Goal: Information Seeking & Learning: Check status

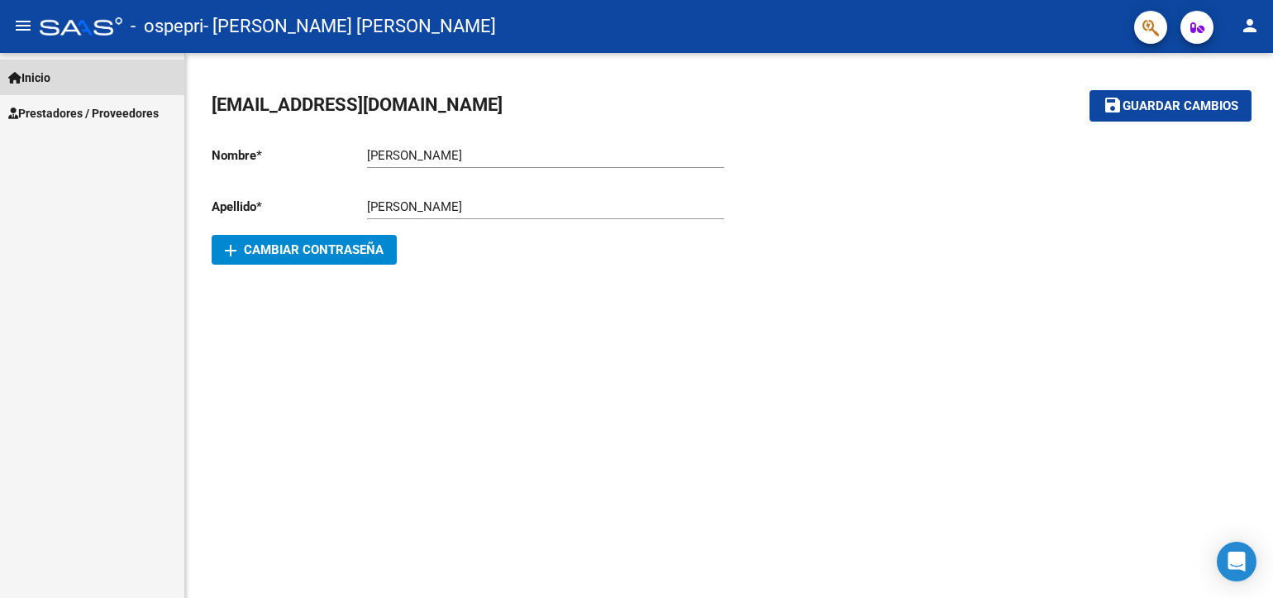
click at [48, 77] on span "Inicio" at bounding box center [29, 78] width 42 height 18
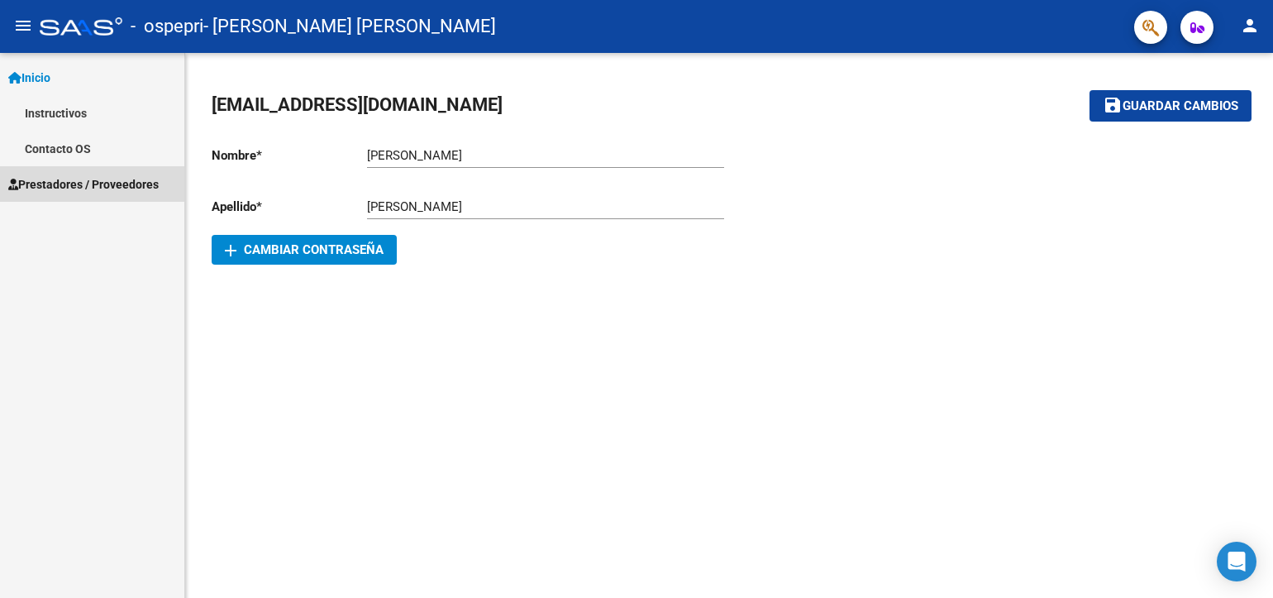
click at [47, 184] on span "Prestadores / Proveedores" at bounding box center [83, 184] width 150 height 18
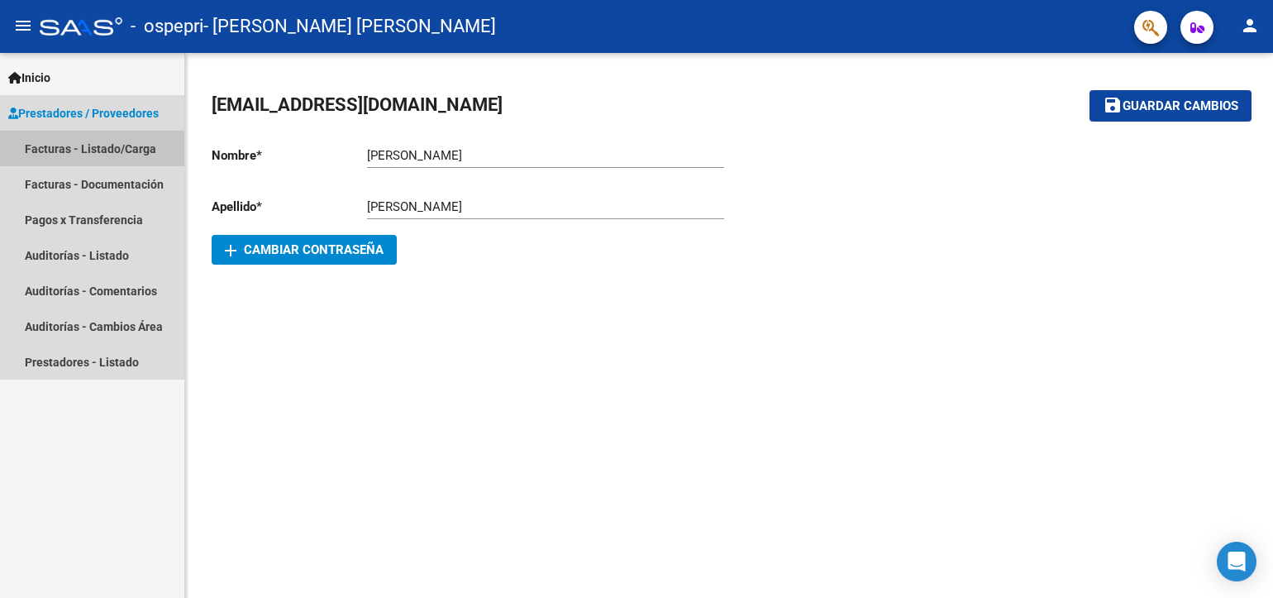
click at [69, 152] on link "Facturas - Listado/Carga" at bounding box center [92, 149] width 184 height 36
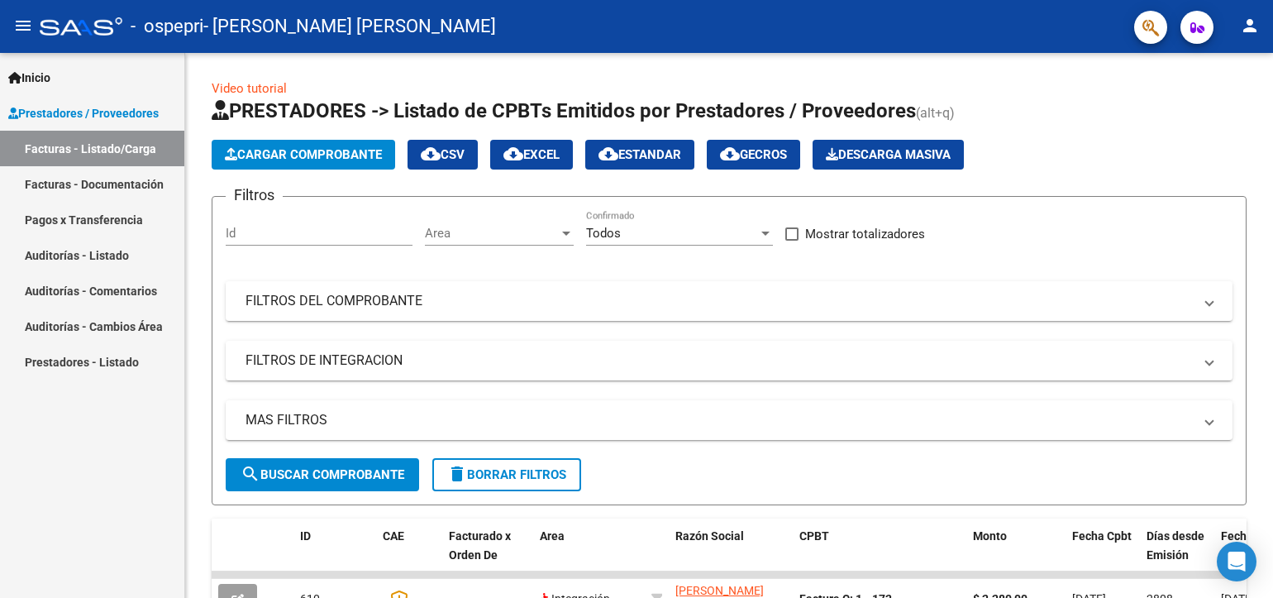
click at [75, 525] on div "Inicio Instructivos Contacto OS Prestadores / Proveedores Facturas - Listado/Ca…" at bounding box center [92, 325] width 184 height 545
click at [296, 471] on span "search Buscar Comprobante" at bounding box center [323, 474] width 164 height 15
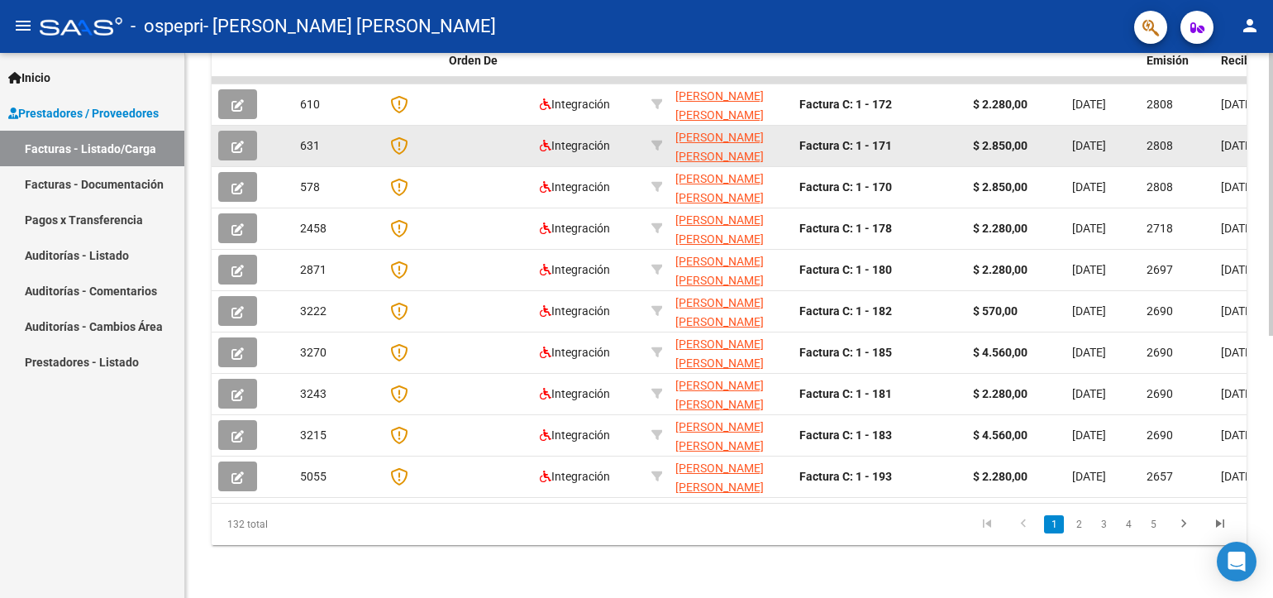
scroll to position [504, 0]
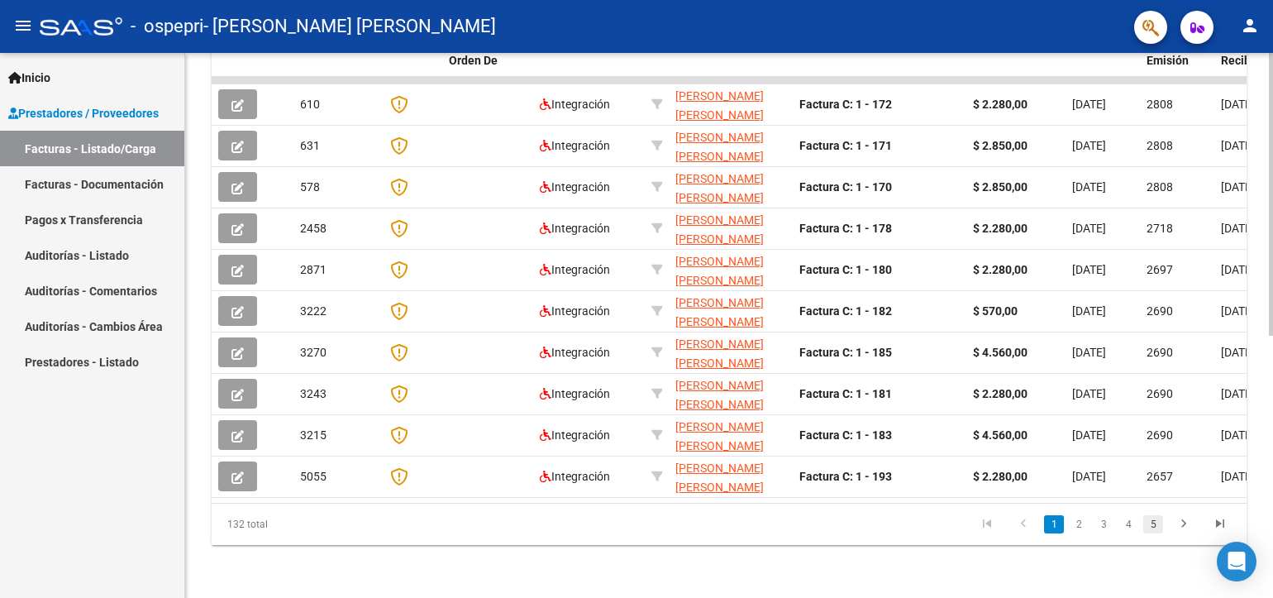
click at [1156, 525] on link "5" at bounding box center [1153, 524] width 20 height 18
click at [1151, 525] on link "7" at bounding box center [1153, 524] width 20 height 18
click at [1151, 525] on link "9" at bounding box center [1153, 524] width 20 height 18
click at [1219, 524] on icon "go to last page" at bounding box center [1219, 526] width 21 height 20
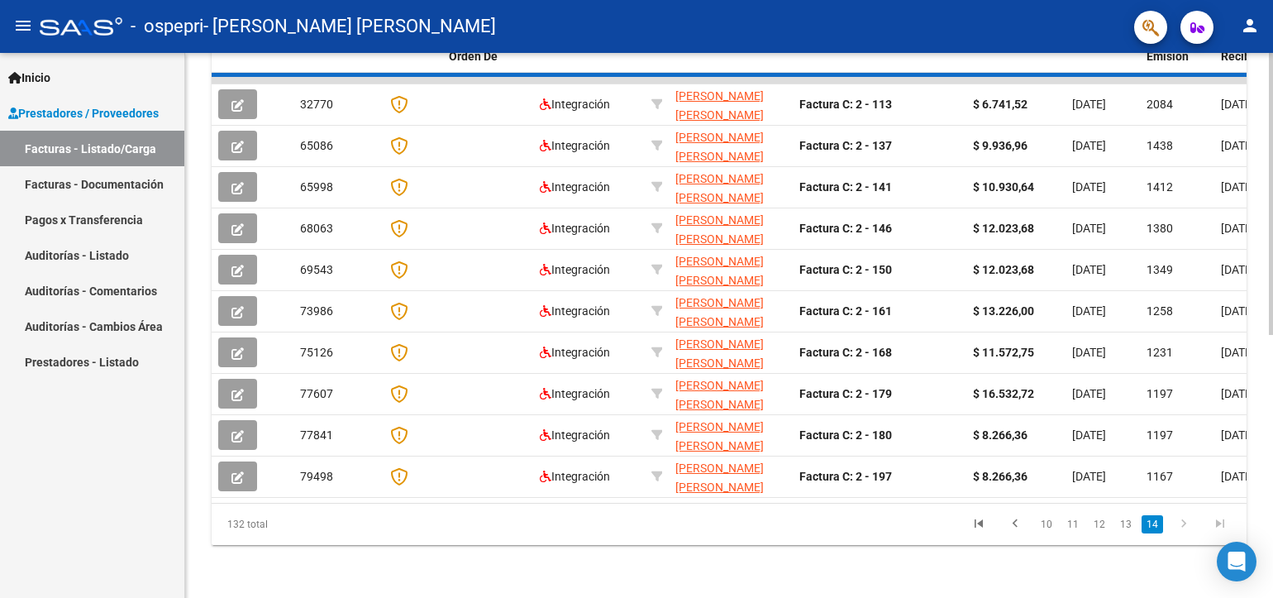
scroll to position [174, 0]
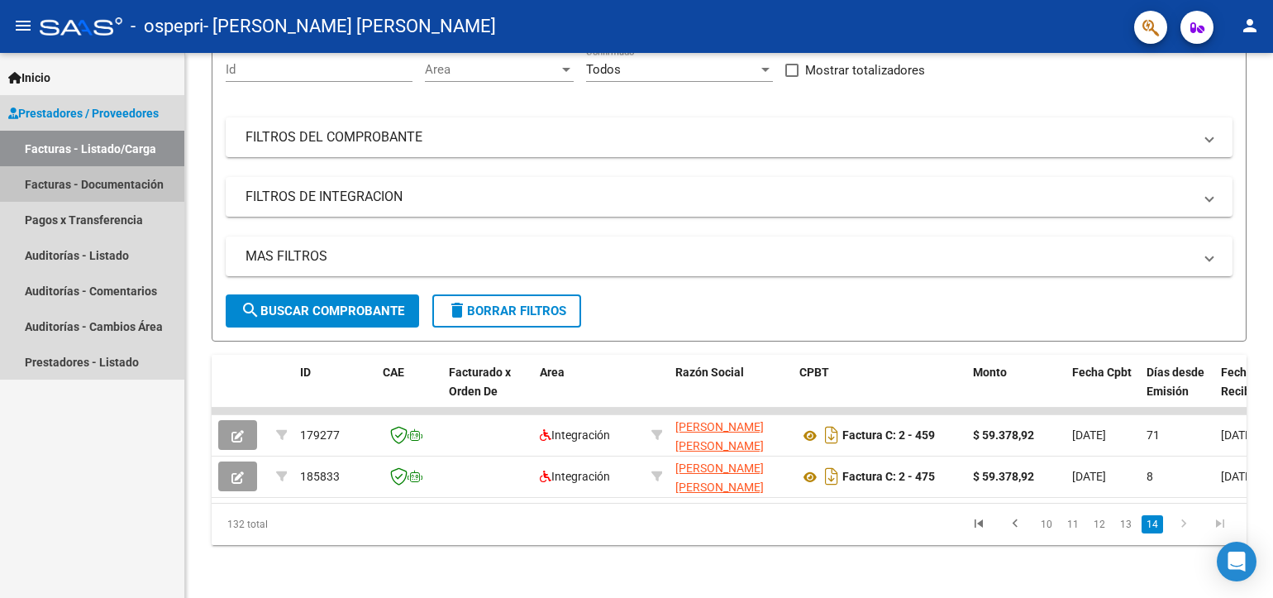
click at [70, 179] on link "Facturas - Documentación" at bounding box center [92, 184] width 184 height 36
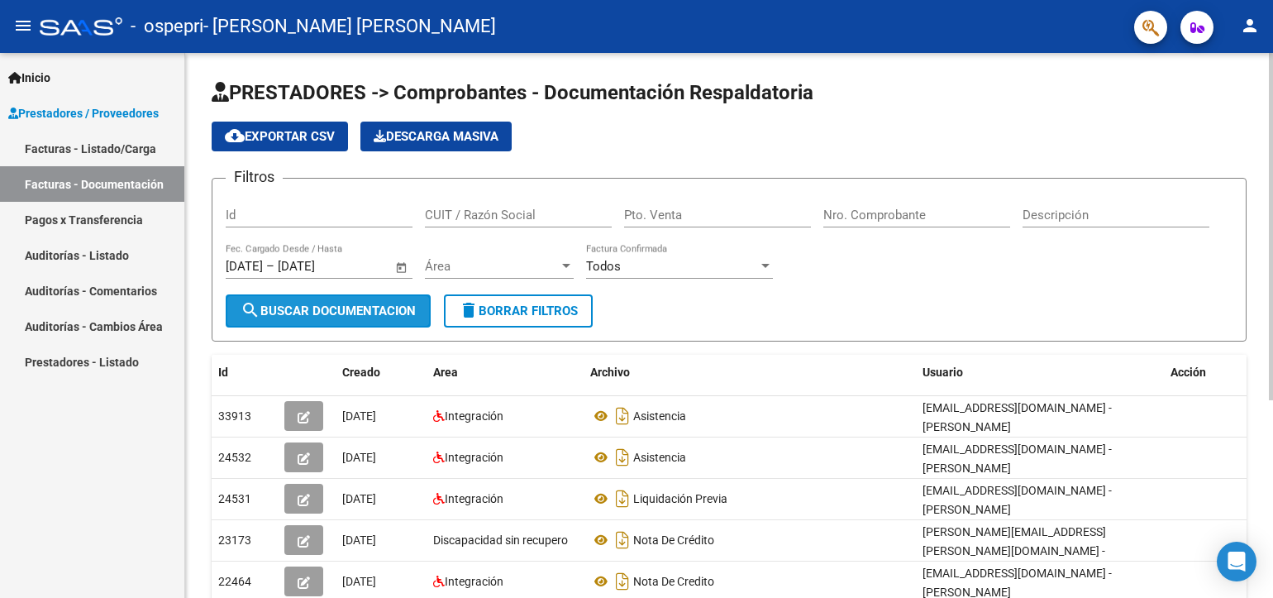
click at [364, 310] on span "search Buscar Documentacion" at bounding box center [328, 310] width 175 height 15
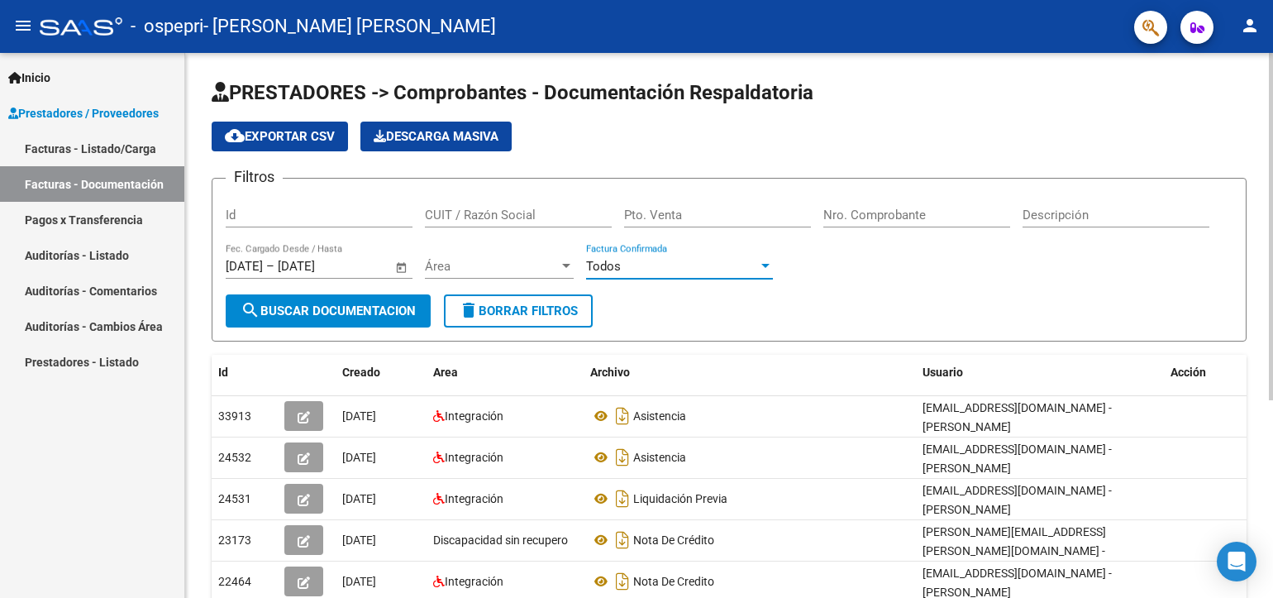
click at [765, 264] on div at bounding box center [765, 266] width 8 height 4
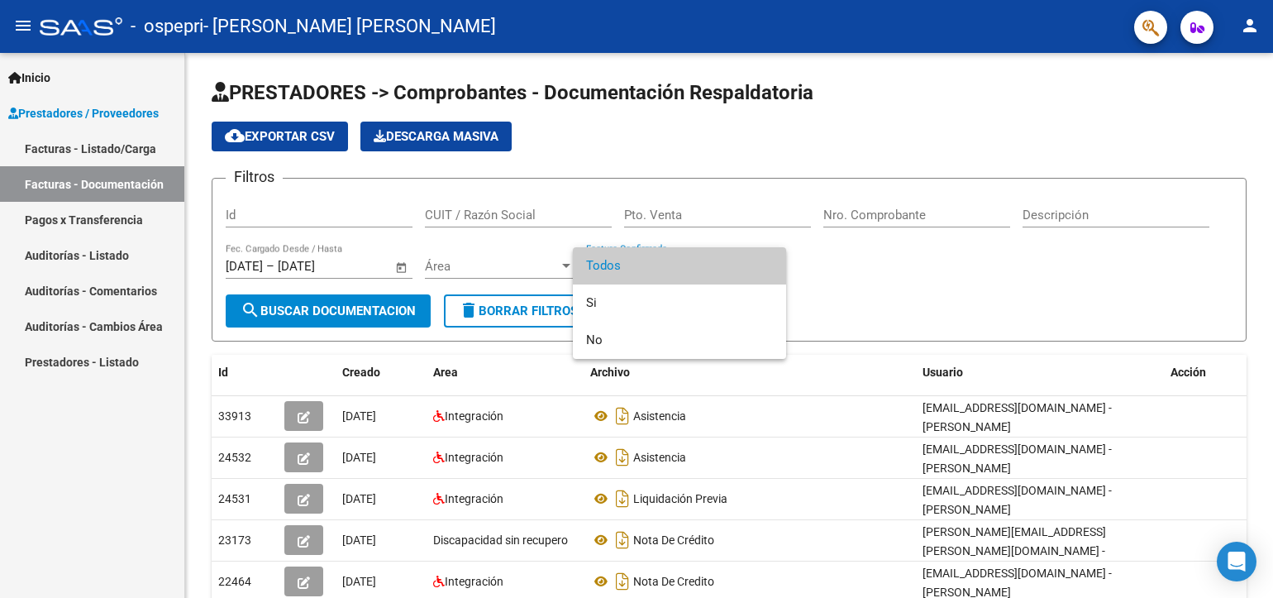
click at [881, 257] on div at bounding box center [636, 299] width 1273 height 598
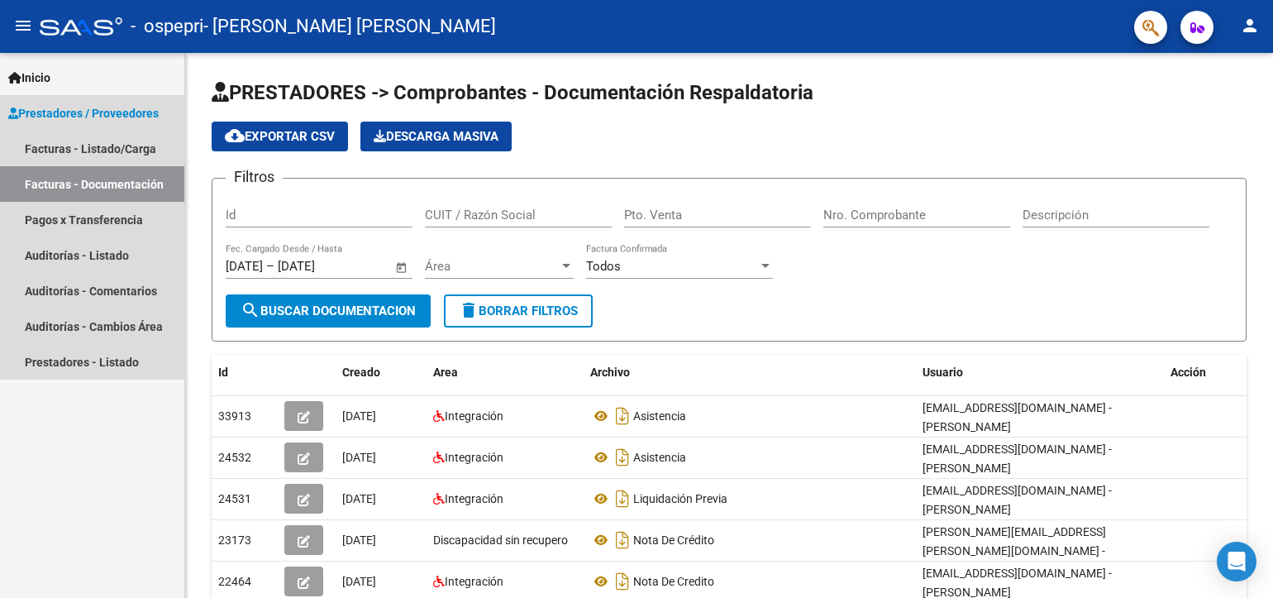
click at [40, 110] on span "Prestadores / Proveedores" at bounding box center [83, 113] width 150 height 18
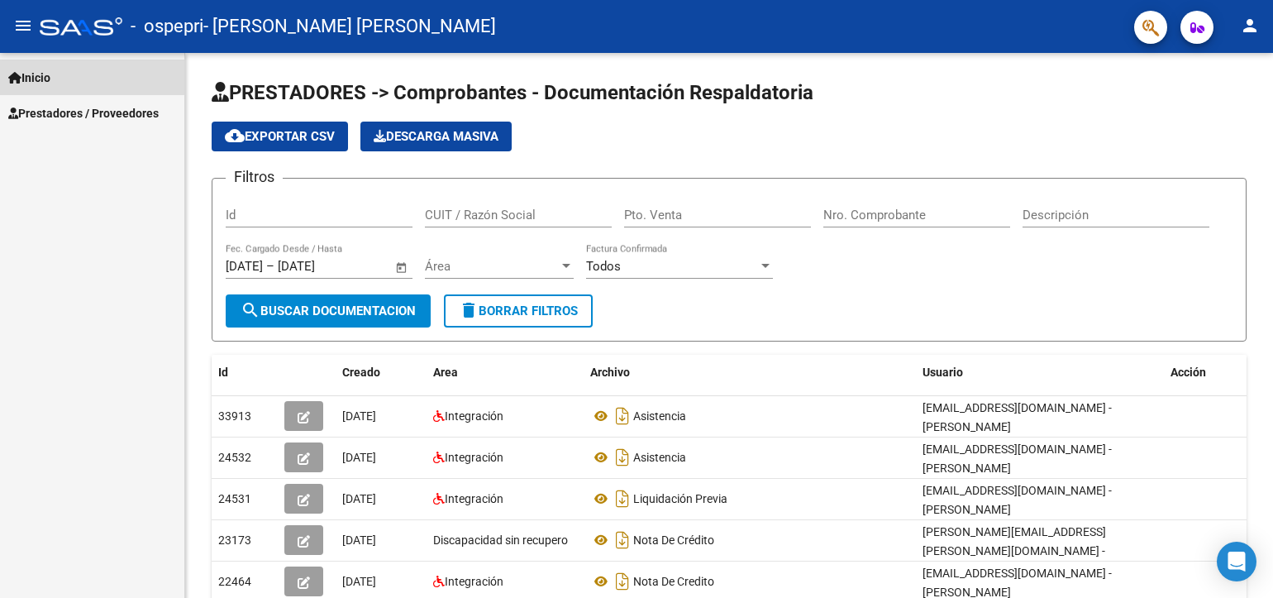
click at [37, 74] on span "Inicio" at bounding box center [29, 78] width 42 height 18
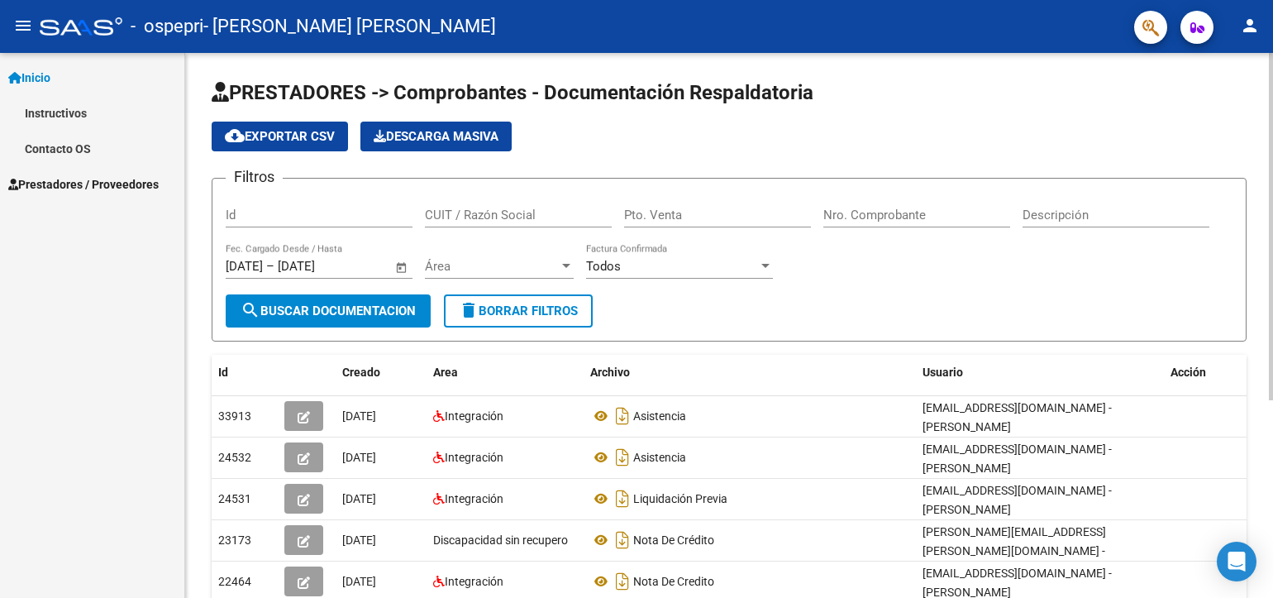
click at [400, 268] on span "Open calendar" at bounding box center [402, 267] width 40 height 40
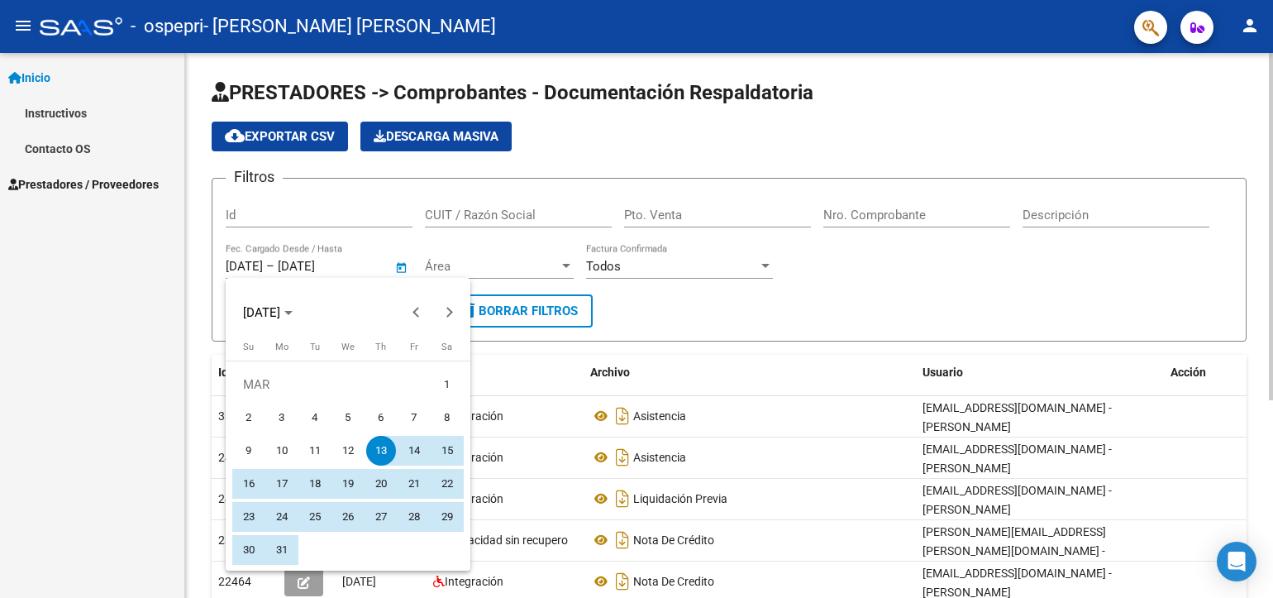
click at [400, 268] on div at bounding box center [636, 299] width 1273 height 598
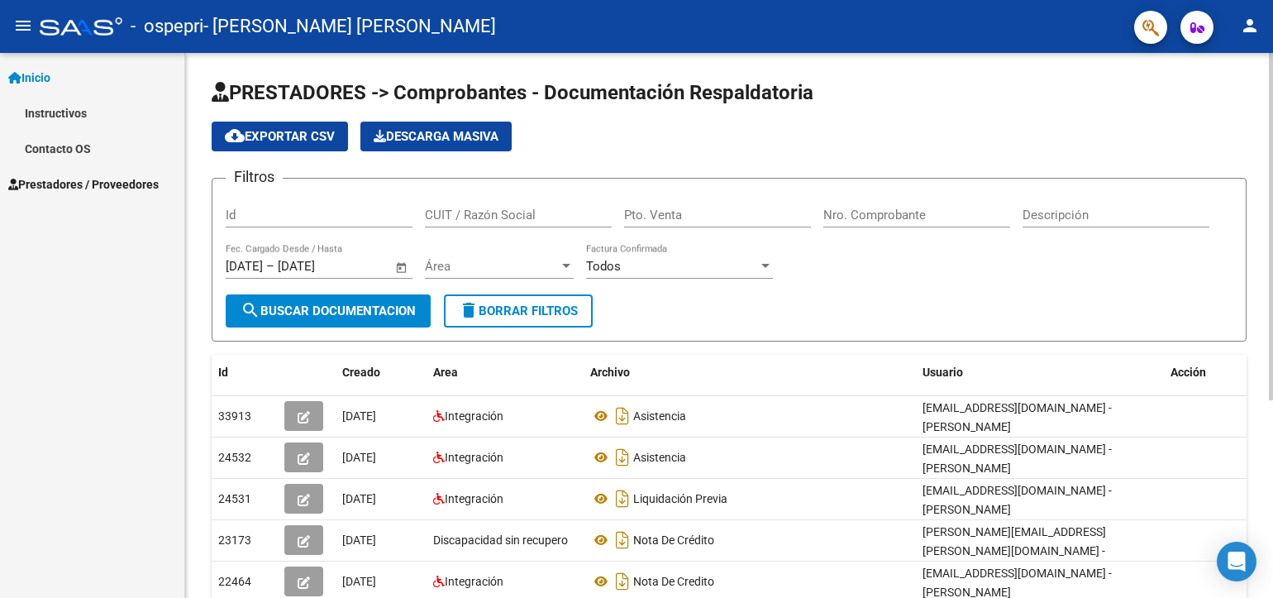
click at [400, 268] on span "Open calendar" at bounding box center [402, 267] width 40 height 40
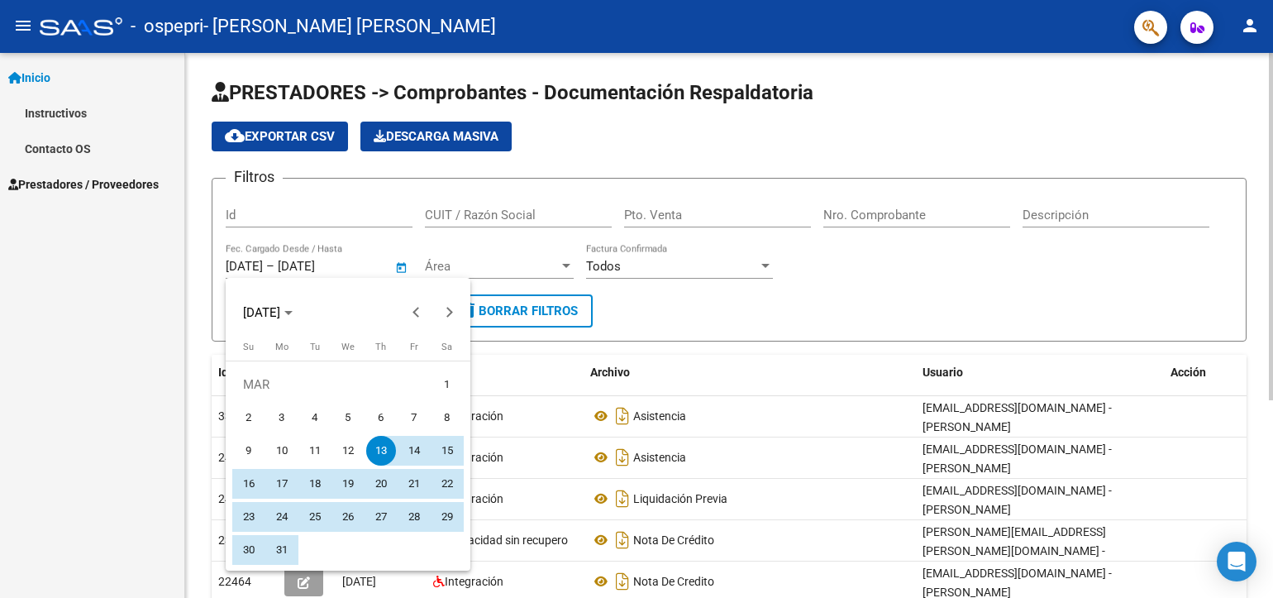
click at [400, 268] on div at bounding box center [636, 299] width 1273 height 598
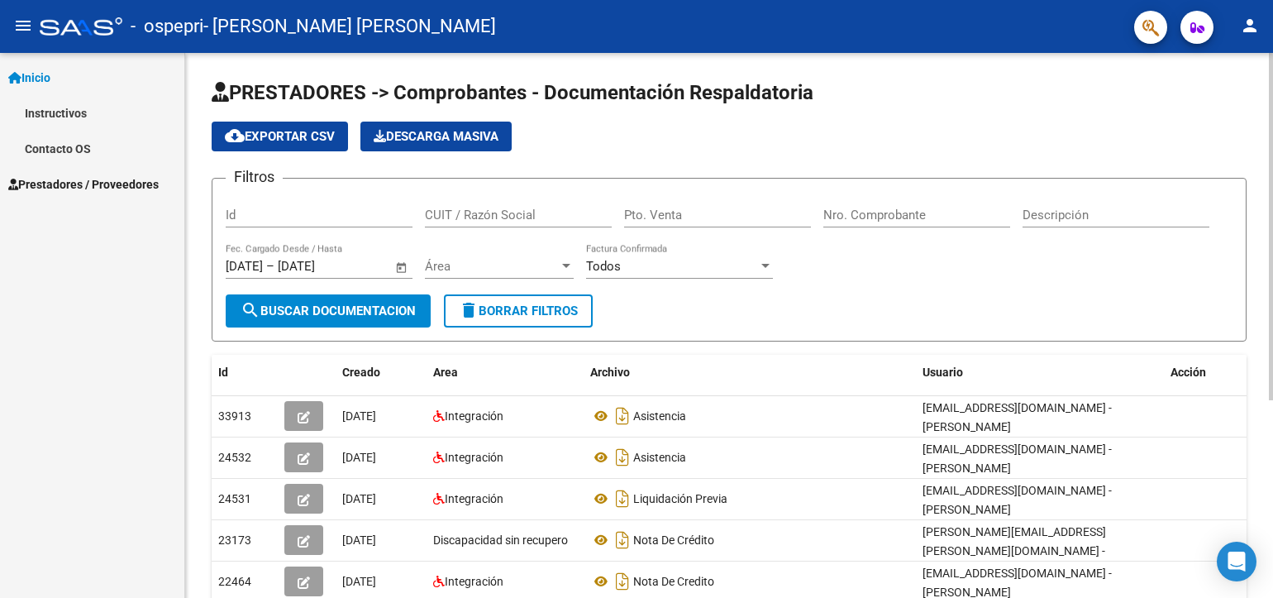
click at [400, 268] on span "Open calendar" at bounding box center [402, 267] width 40 height 40
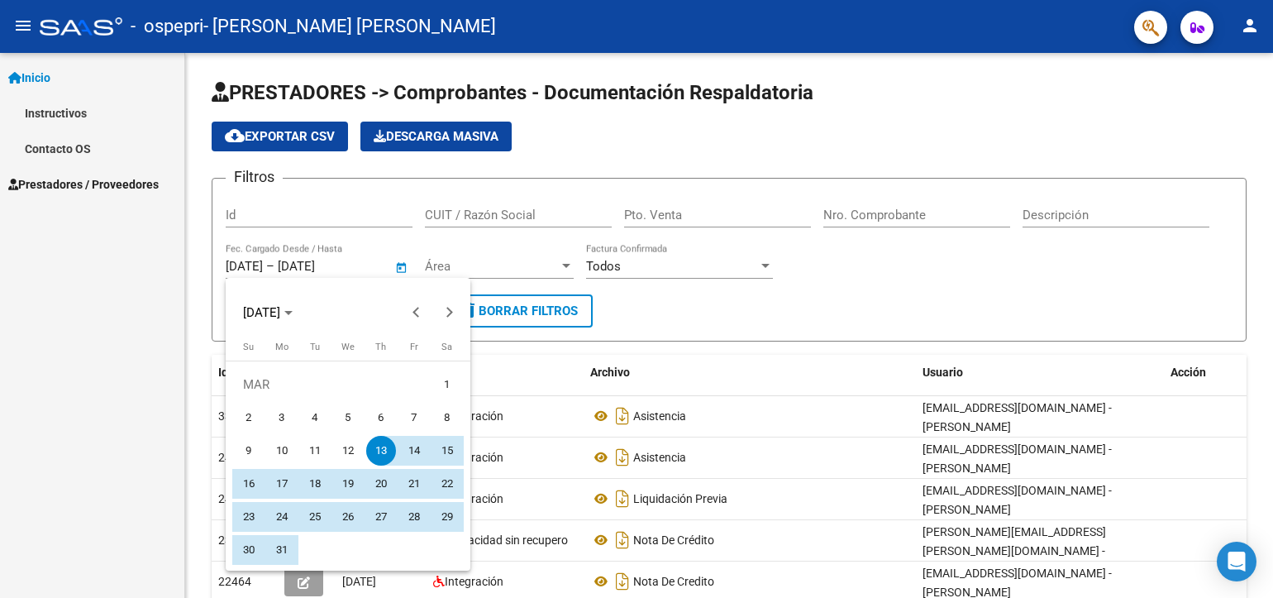
click at [356, 419] on span "5" at bounding box center [348, 418] width 30 height 30
type input "[DATE]"
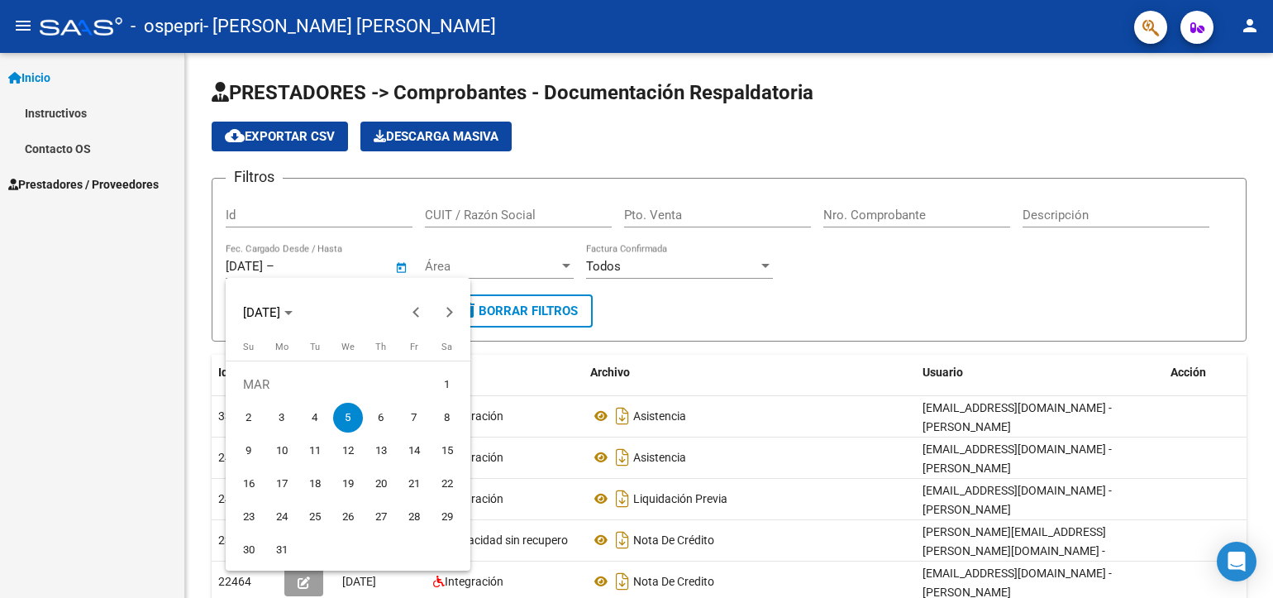
click at [727, 323] on div at bounding box center [636, 299] width 1273 height 598
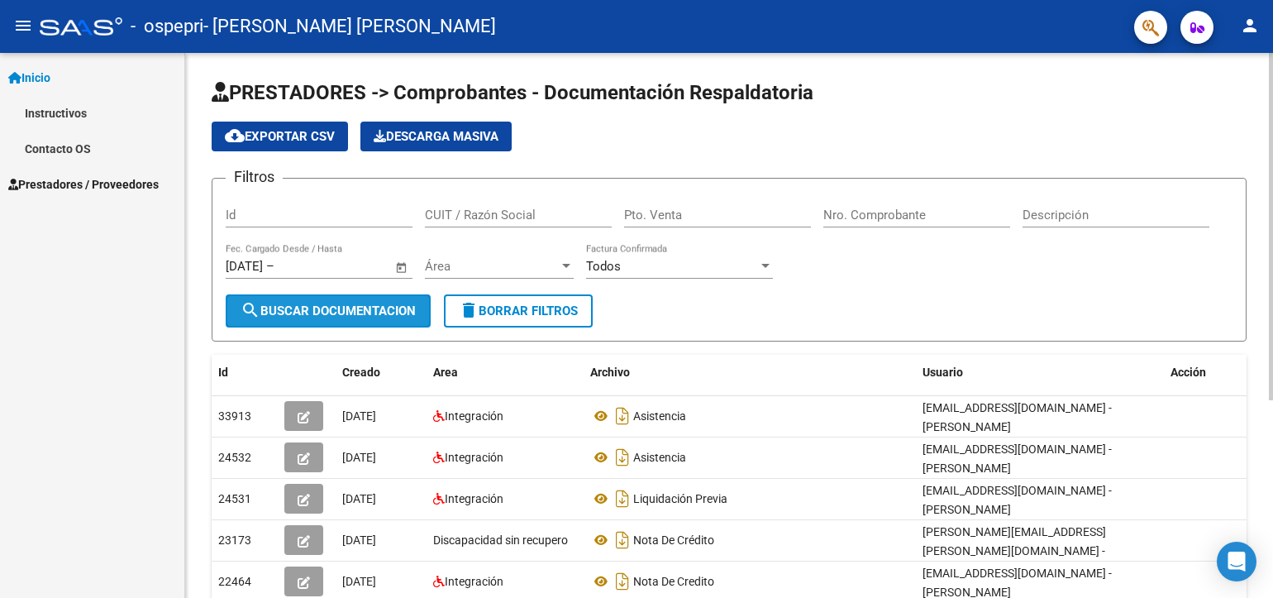
click at [346, 314] on span "search Buscar Documentacion" at bounding box center [328, 310] width 175 height 15
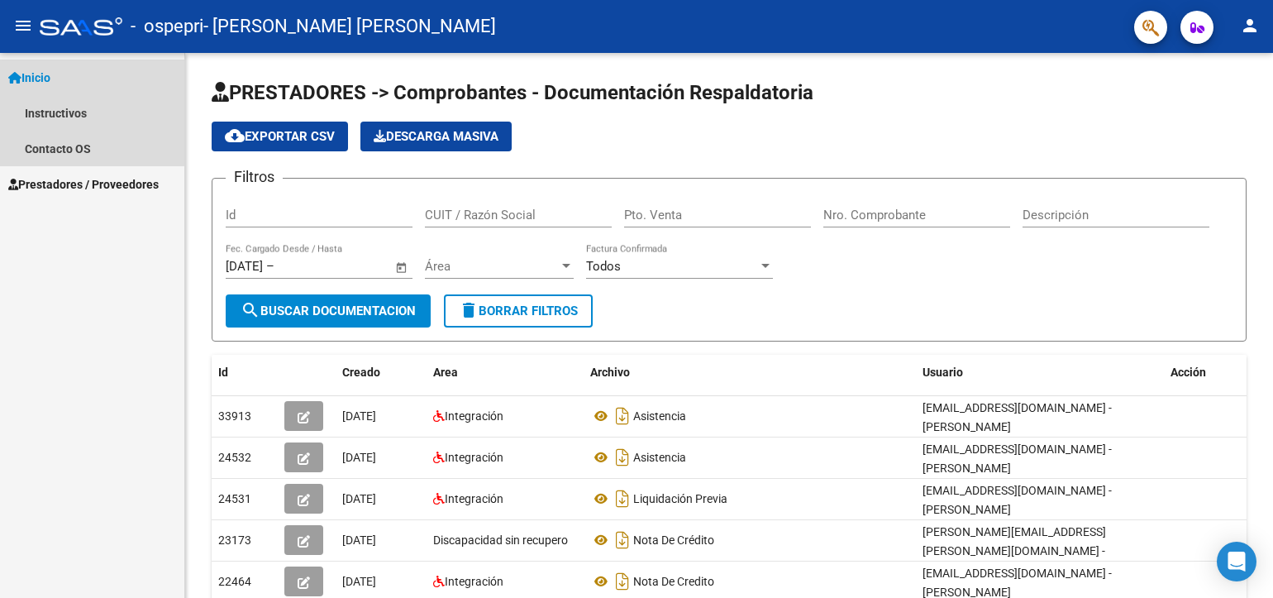
click at [59, 86] on link "Inicio" at bounding box center [92, 78] width 184 height 36
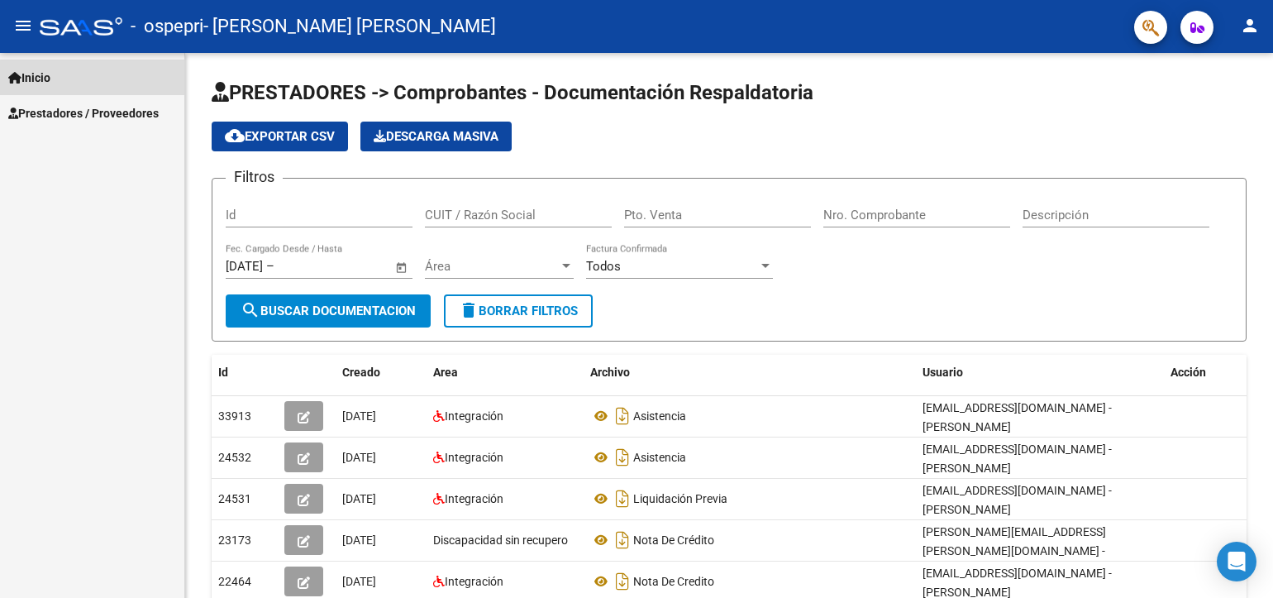
click at [21, 82] on span "Inicio" at bounding box center [29, 78] width 42 height 18
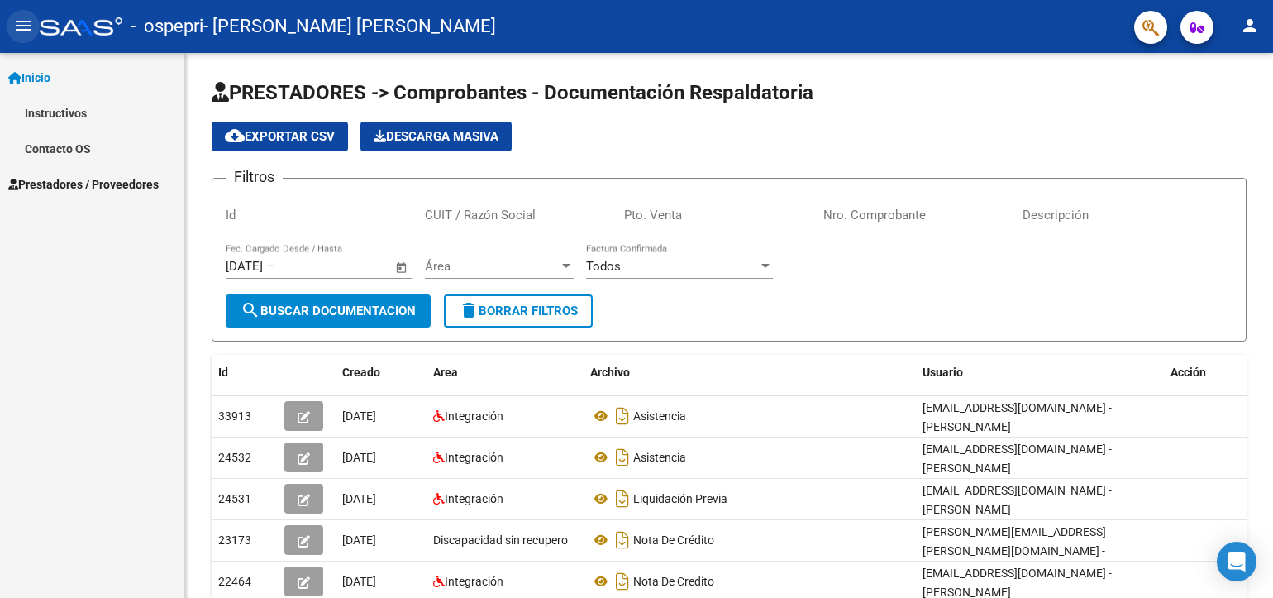
click at [24, 37] on button "menu" at bounding box center [23, 26] width 33 height 33
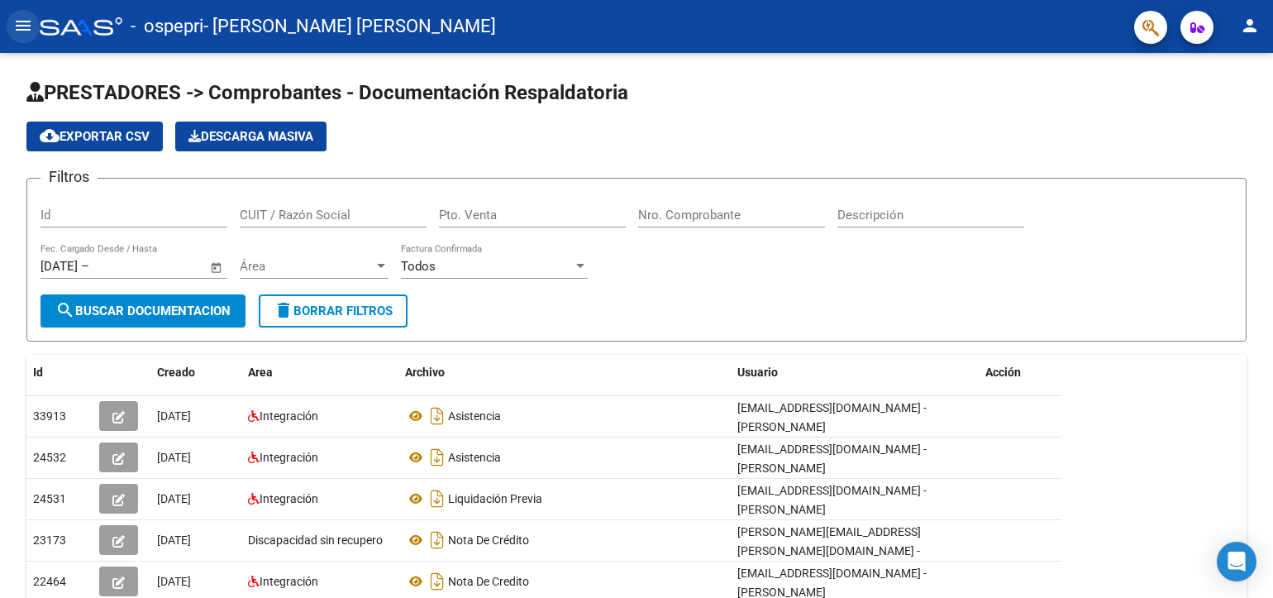
click at [24, 37] on button "menu" at bounding box center [23, 26] width 33 height 33
